Goal: Check status: Check status

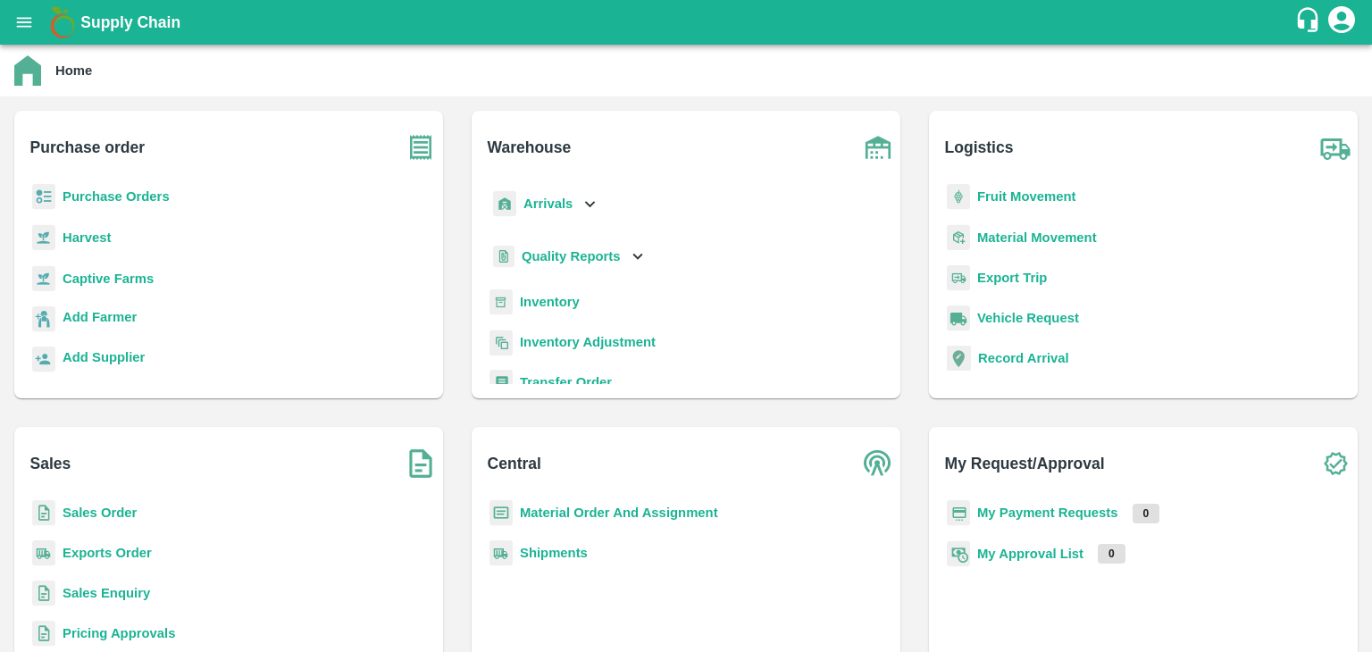
click at [101, 503] on p "Sales Order" at bounding box center [100, 513] width 74 height 20
click at [102, 506] on b "Sales Order" at bounding box center [100, 513] width 74 height 14
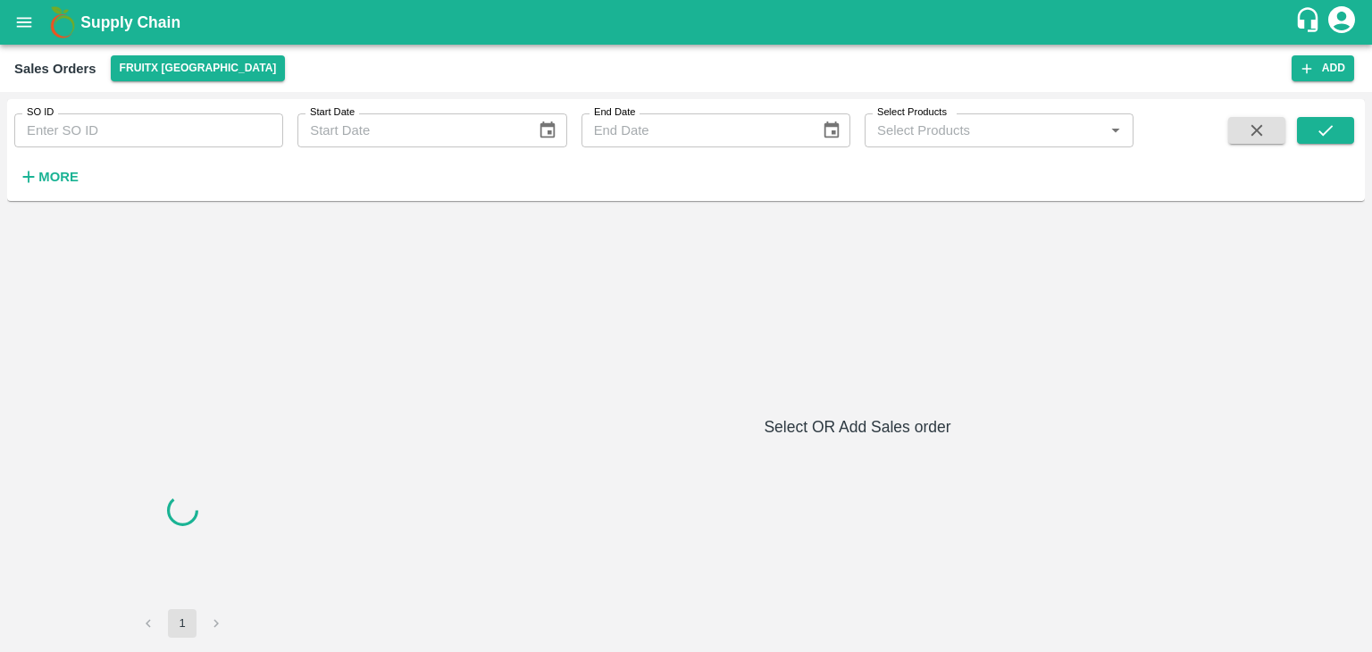
click at [100, 138] on input "SO ID" at bounding box center [148, 130] width 269 height 34
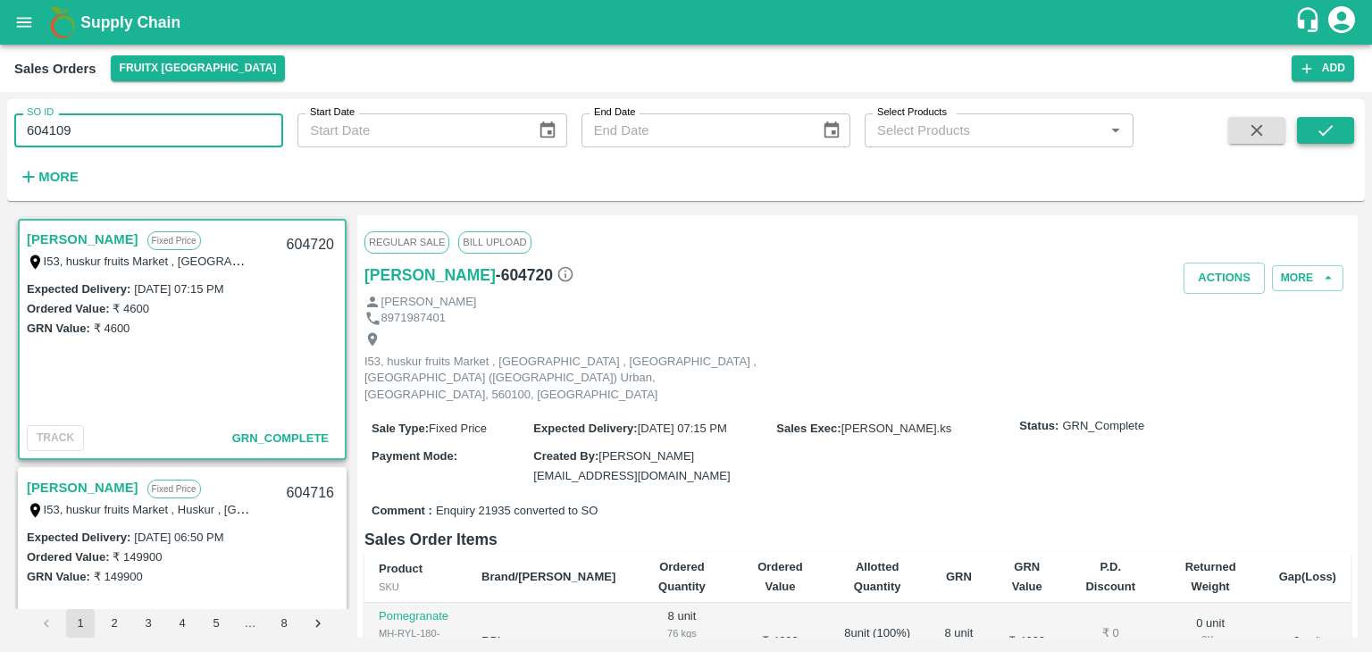
type input "604109"
click at [1297, 130] on button "submit" at bounding box center [1325, 130] width 57 height 27
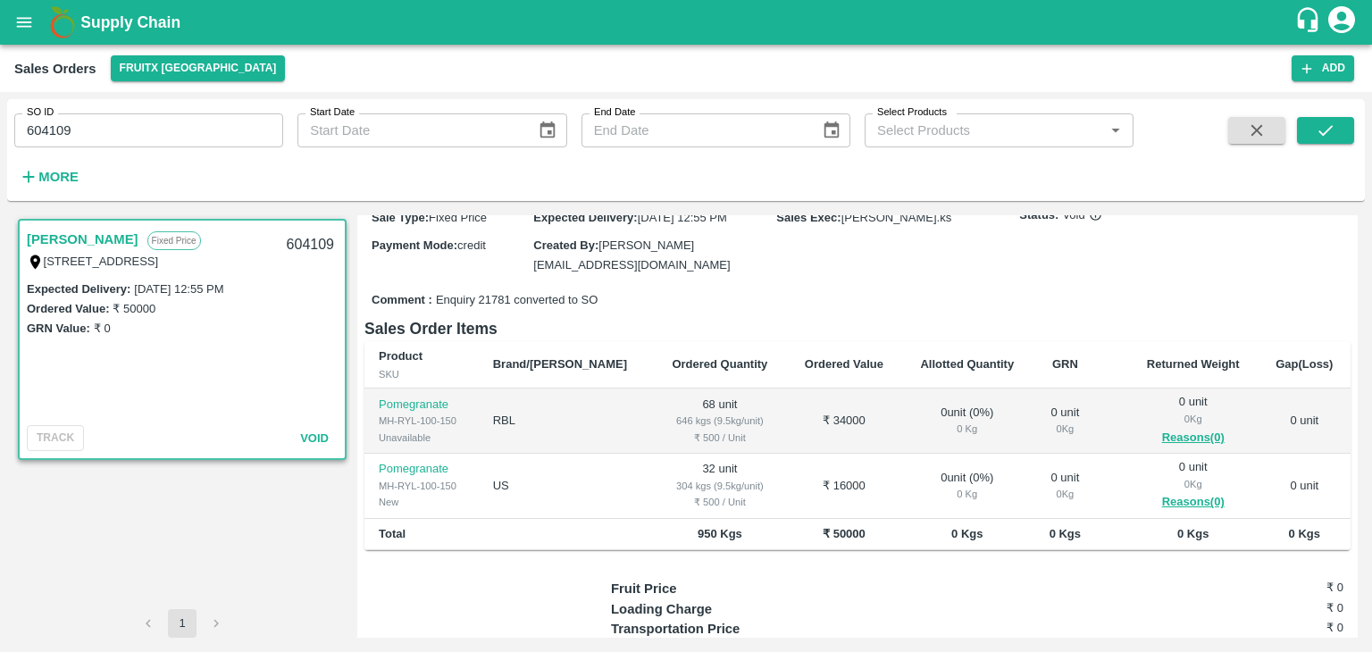
scroll to position [161, 0]
